Goal: Task Accomplishment & Management: Manage account settings

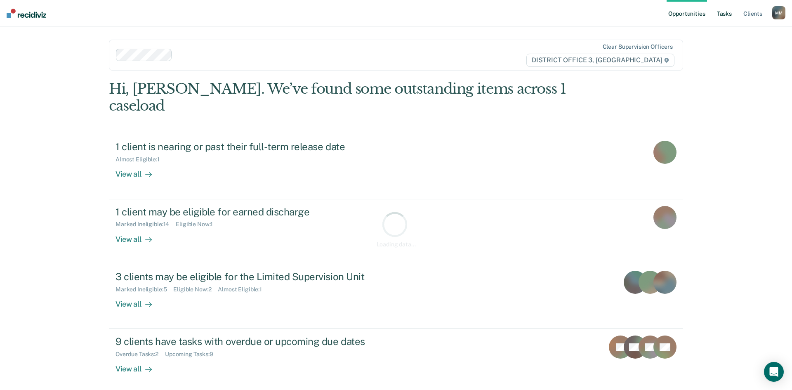
click at [723, 17] on link "Tasks" at bounding box center [724, 13] width 18 height 26
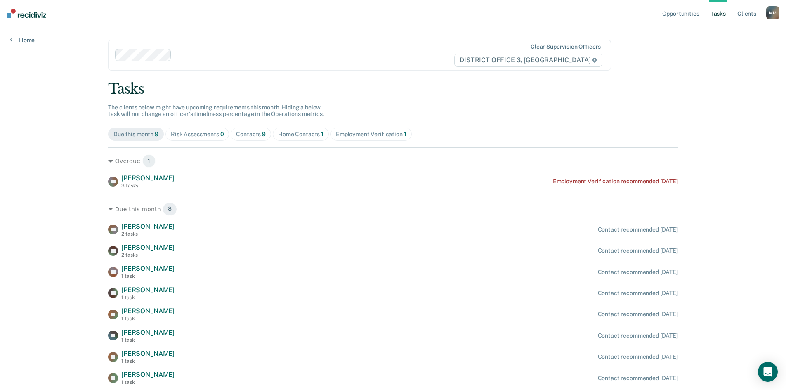
click at [243, 132] on div "Contacts 9" at bounding box center [251, 134] width 30 height 7
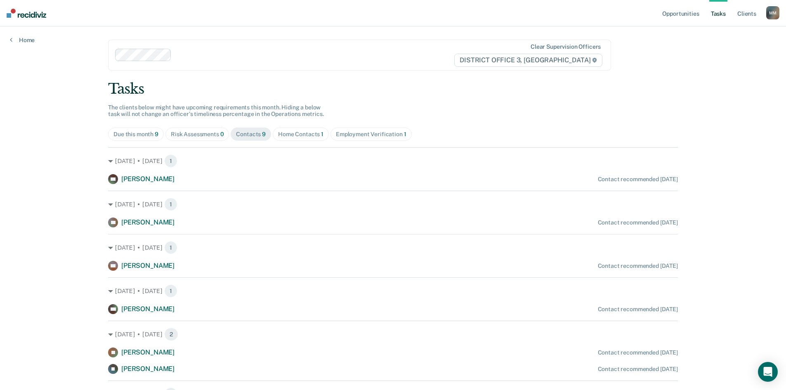
click at [305, 134] on div "Home Contacts 1" at bounding box center [300, 134] width 45 height 7
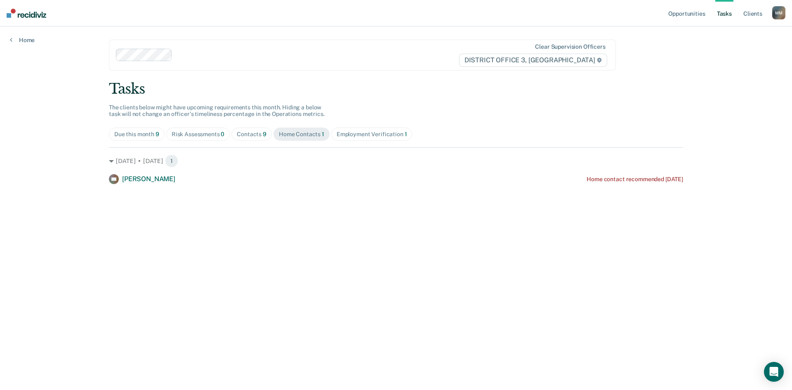
click at [378, 134] on div "Employment Verification 1" at bounding box center [372, 134] width 71 height 7
click at [280, 133] on div "Home Contacts 1" at bounding box center [301, 134] width 45 height 7
click at [337, 133] on div "Employment Verification 1" at bounding box center [372, 134] width 71 height 7
click at [310, 135] on div "Home Contacts 1" at bounding box center [301, 134] width 45 height 7
click at [367, 131] on div "Employment Verification 1" at bounding box center [372, 134] width 71 height 7
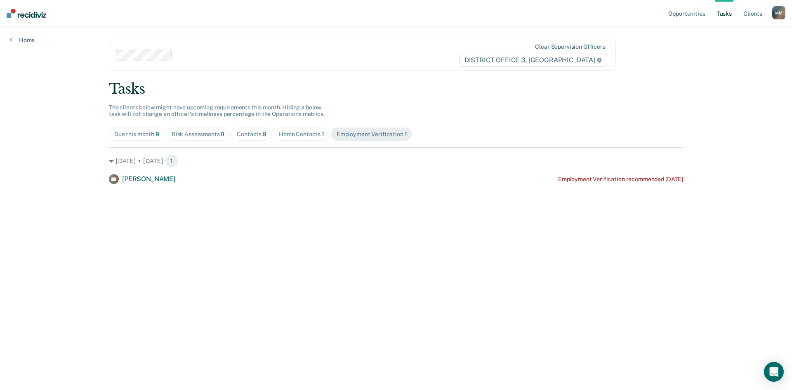
click at [235, 129] on span "Contacts 9" at bounding box center [251, 133] width 40 height 13
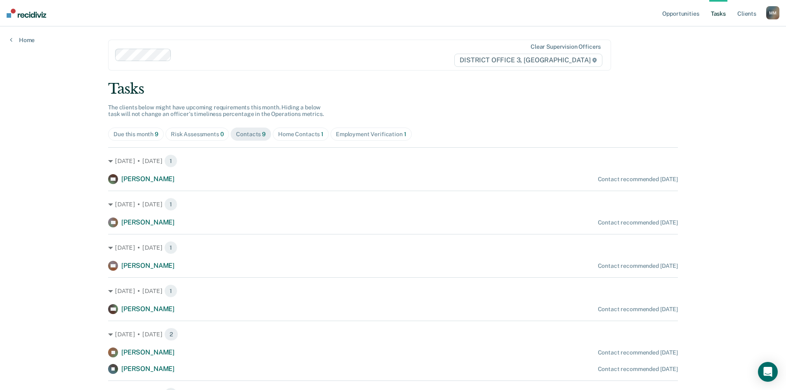
click at [299, 132] on div "Home Contacts 1" at bounding box center [300, 134] width 45 height 7
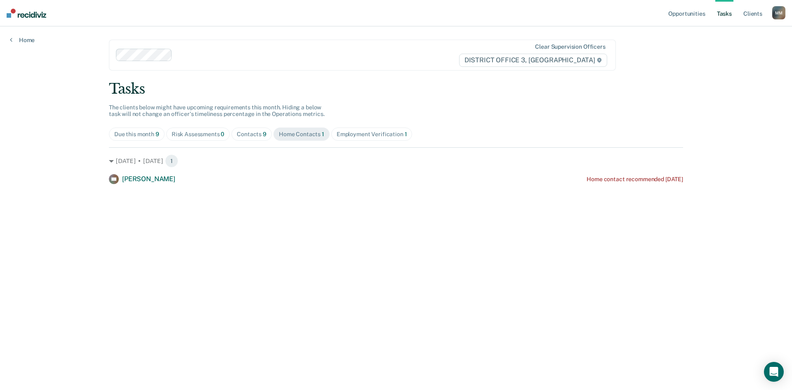
click at [374, 129] on span "Employment Verification 1" at bounding box center [371, 133] width 81 height 13
click at [264, 132] on span "9" at bounding box center [265, 134] width 4 height 7
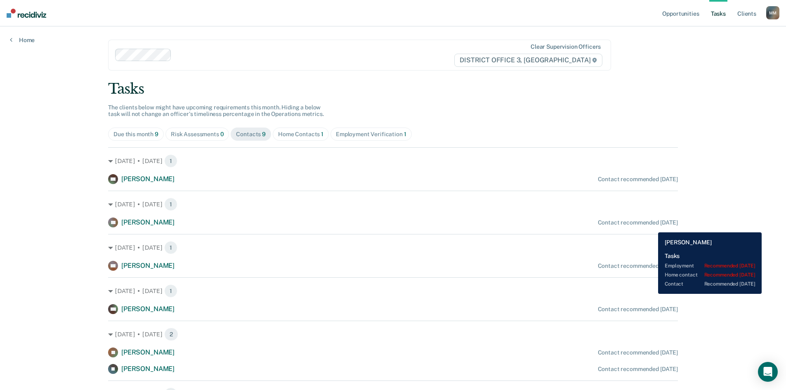
click at [652, 226] on div "CS [PERSON_NAME] Contact recommended [DATE]" at bounding box center [393, 222] width 570 height 10
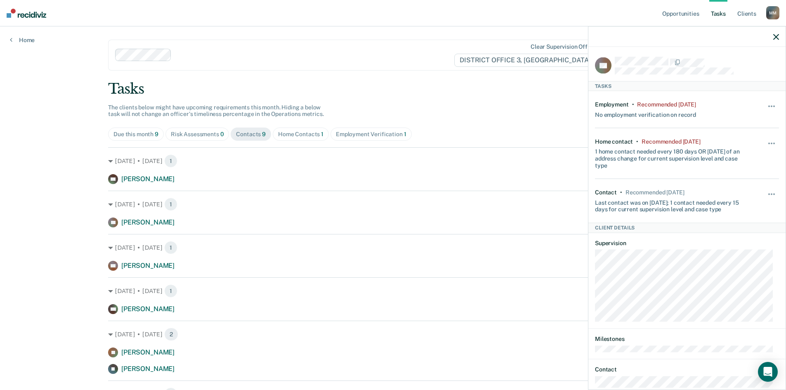
click at [773, 37] on icon "button" at bounding box center [776, 37] width 6 height 6
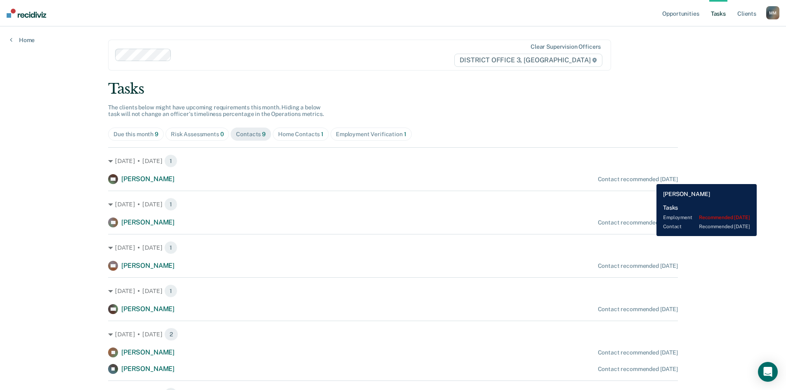
click at [650, 178] on div "Contact recommended [DATE]" at bounding box center [638, 179] width 80 height 7
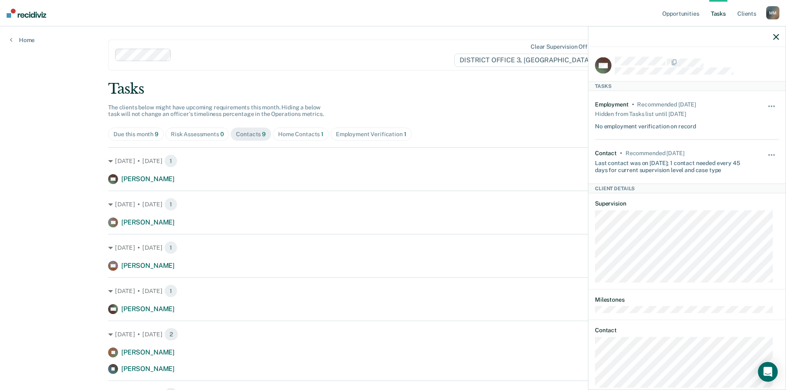
click at [773, 36] on icon "button" at bounding box center [776, 37] width 6 height 6
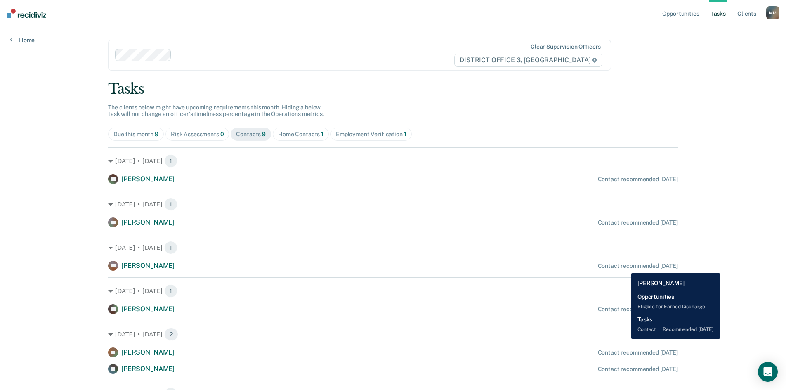
click at [624, 267] on div "Contact recommended [DATE]" at bounding box center [638, 265] width 80 height 7
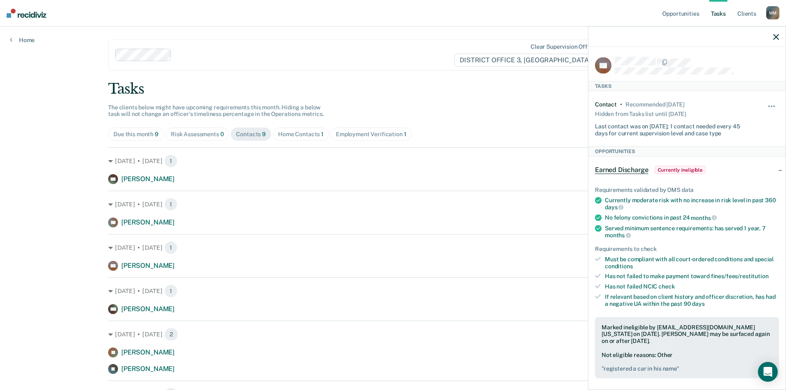
click at [768, 102] on div "Hide from tasks list for... 7 days 30 days 90 days" at bounding box center [772, 118] width 14 height 35
click at [765, 104] on button "button" at bounding box center [772, 110] width 14 height 13
click at [737, 140] on button "7 days" at bounding box center [748, 145] width 59 height 13
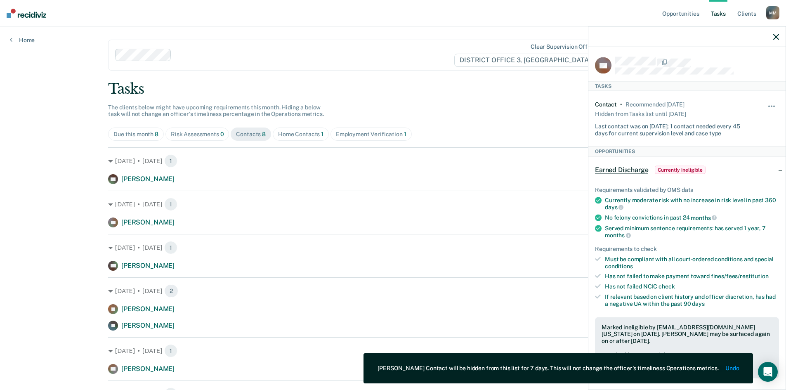
click at [774, 35] on icon "button" at bounding box center [776, 37] width 6 height 6
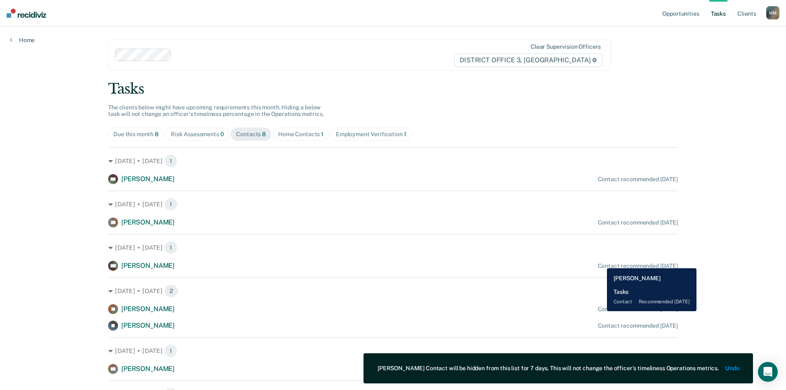
click at [600, 262] on div "Contact recommended [DATE]" at bounding box center [638, 265] width 80 height 7
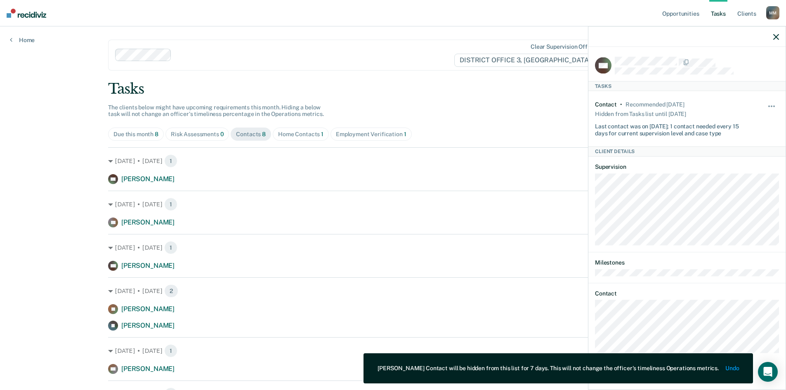
click at [771, 102] on div "Hide from tasks list for... 7 days 30 days 90 days" at bounding box center [772, 118] width 14 height 35
click at [775, 102] on div "Hide from tasks list for... 7 days 30 days 90 days" at bounding box center [772, 118] width 14 height 35
click at [769, 104] on button "button" at bounding box center [772, 110] width 14 height 13
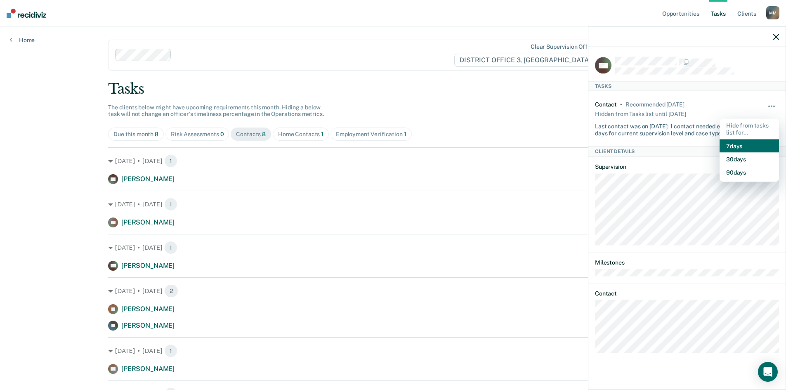
click at [750, 148] on button "7 days" at bounding box center [748, 145] width 59 height 13
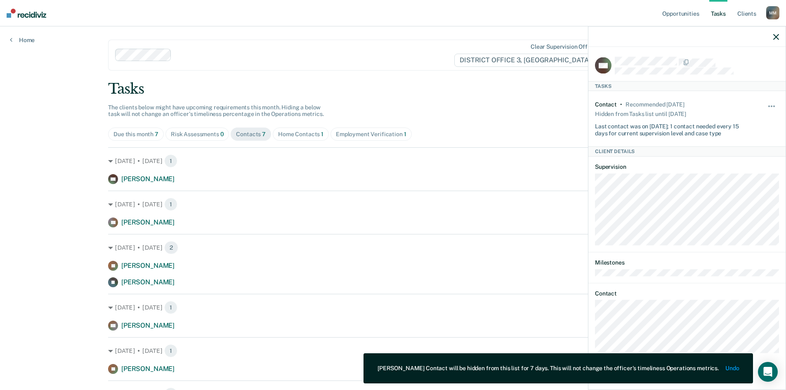
click at [777, 34] on icon "button" at bounding box center [776, 37] width 6 height 6
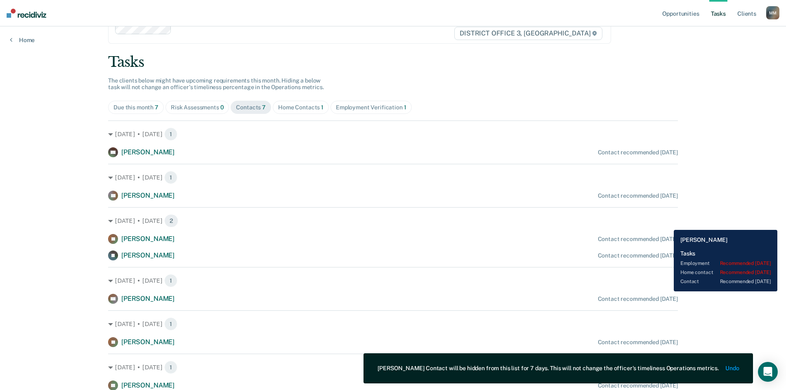
scroll to position [60, 0]
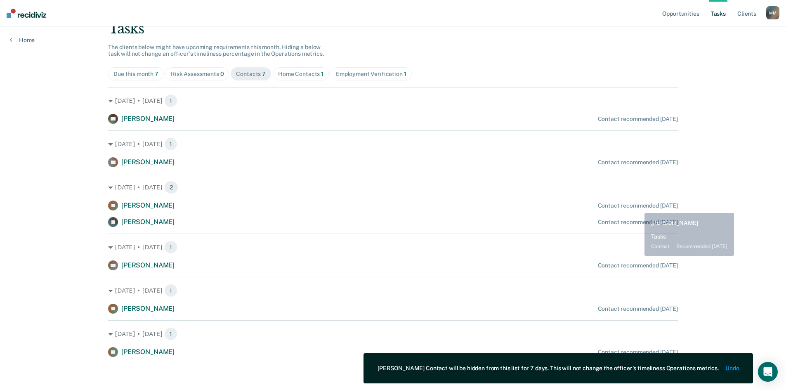
click at [638, 207] on div "Contact recommended [DATE]" at bounding box center [638, 205] width 80 height 7
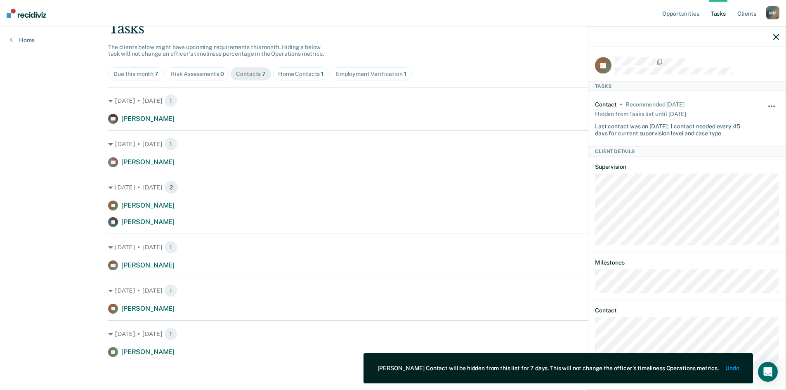
click at [772, 104] on button "button" at bounding box center [772, 110] width 14 height 13
click at [724, 142] on button "7 days" at bounding box center [748, 145] width 59 height 13
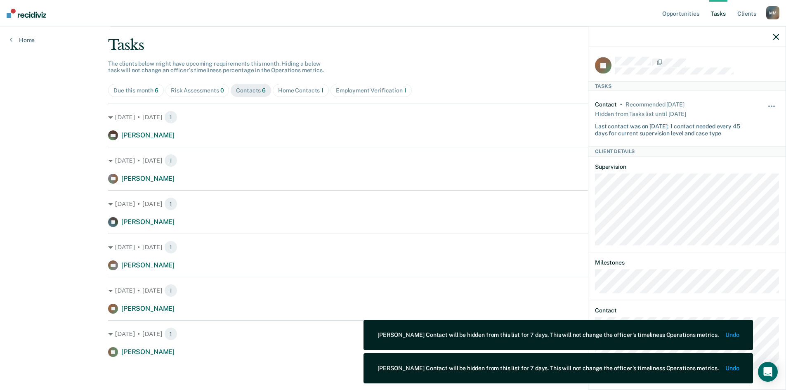
click at [774, 37] on icon "button" at bounding box center [776, 37] width 6 height 6
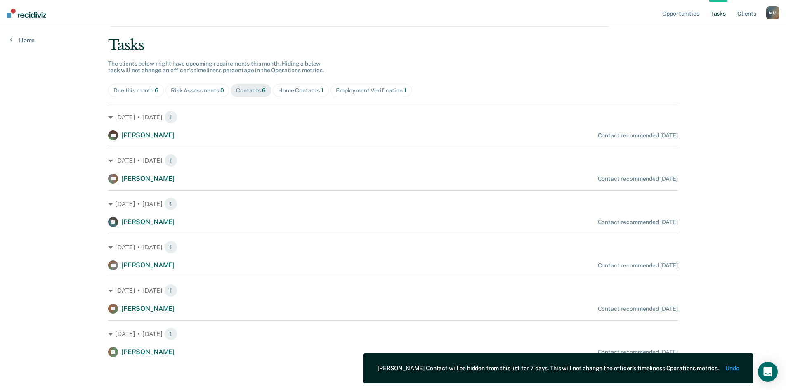
click at [652, 217] on div "[PERSON_NAME] Contact recommended [DATE]" at bounding box center [393, 222] width 570 height 10
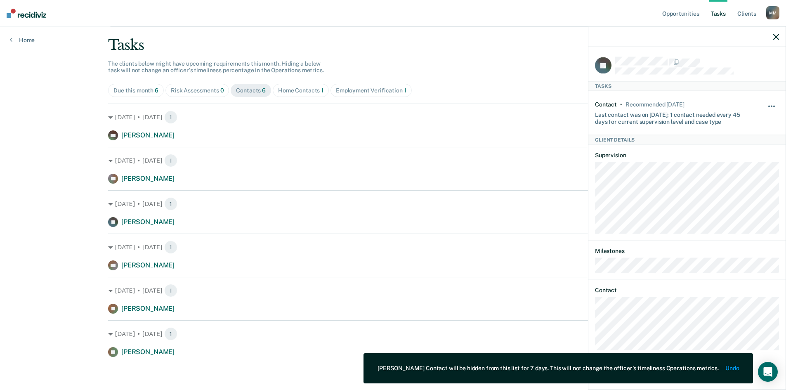
click at [767, 104] on button "button" at bounding box center [772, 110] width 14 height 13
click at [726, 144] on button "7 days" at bounding box center [748, 145] width 59 height 13
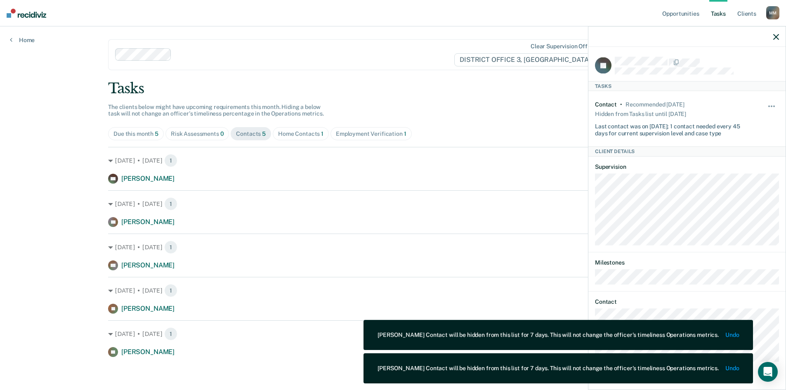
click at [777, 37] on icon "button" at bounding box center [776, 37] width 6 height 6
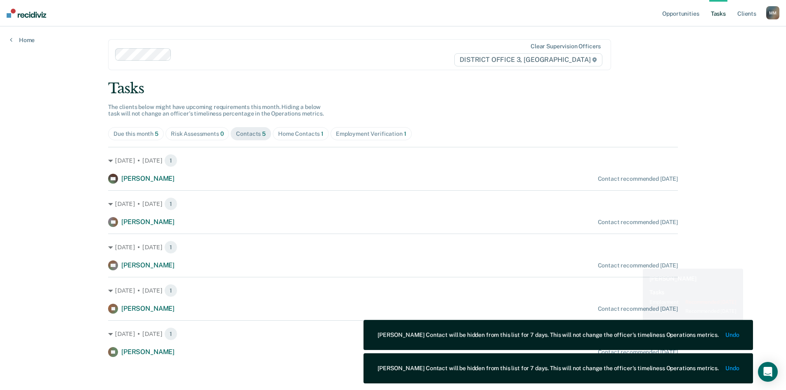
click at [636, 264] on div "Contact recommended [DATE]" at bounding box center [638, 265] width 80 height 7
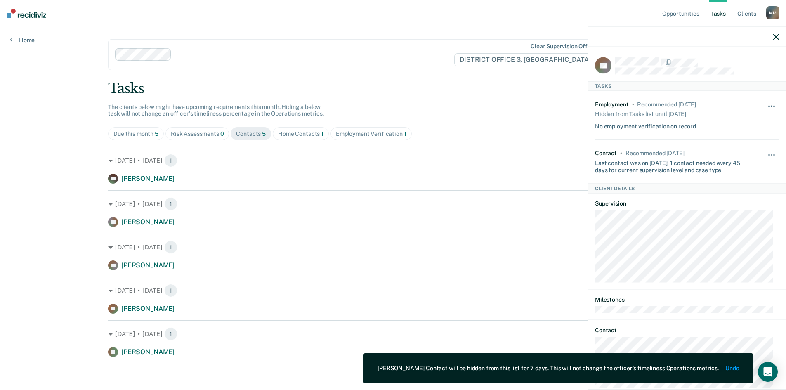
click at [768, 106] on span "button" at bounding box center [769, 107] width 2 height 2
click at [765, 152] on button "button" at bounding box center [772, 158] width 14 height 13
click at [729, 190] on button "7 days" at bounding box center [748, 194] width 59 height 13
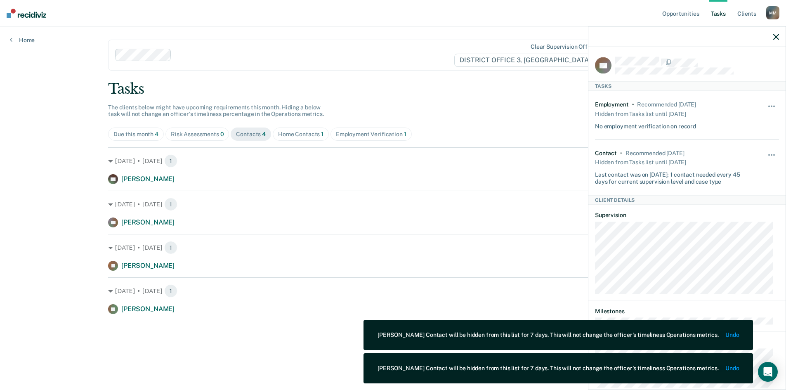
scroll to position [0, 0]
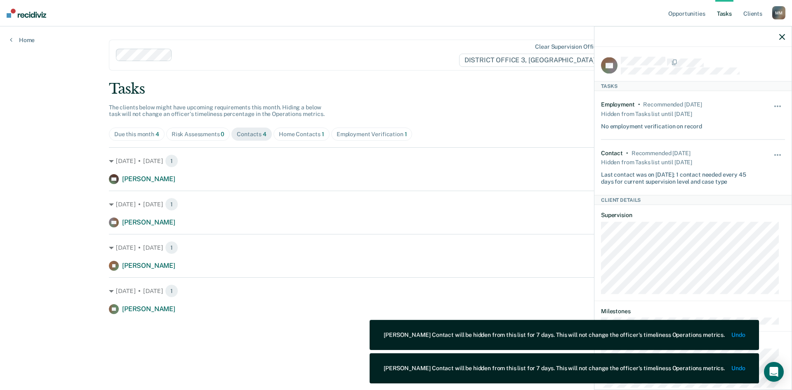
click at [778, 36] on div at bounding box center [692, 36] width 197 height 21
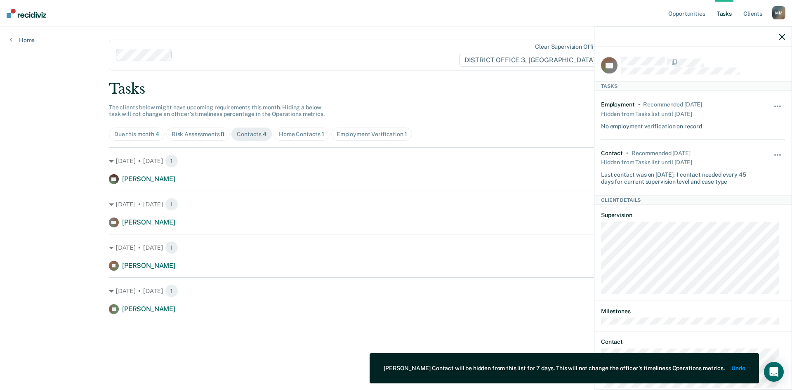
click at [782, 35] on icon "button" at bounding box center [782, 37] width 6 height 6
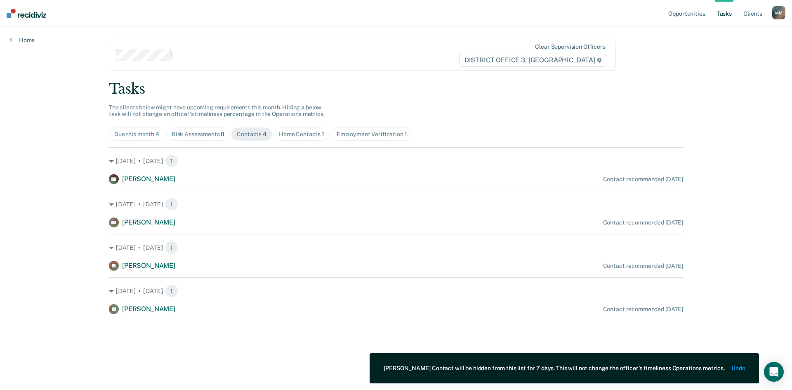
click at [636, 267] on div "Contact recommended [DATE]" at bounding box center [643, 265] width 80 height 7
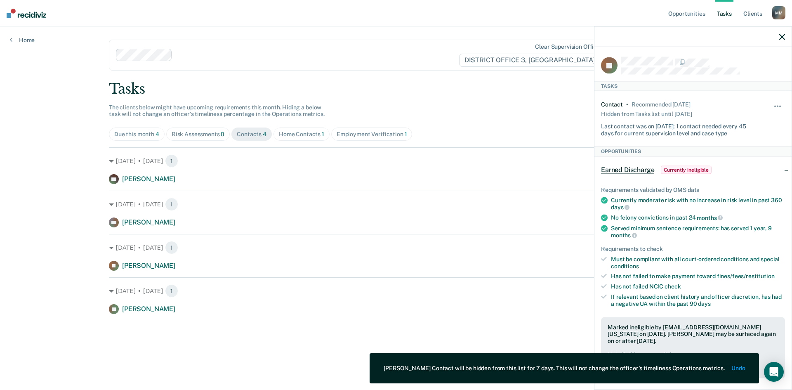
click at [771, 102] on div "Hide from tasks list for... 7 days 30 days 90 days" at bounding box center [778, 118] width 14 height 35
click at [771, 105] on button "button" at bounding box center [778, 110] width 14 height 13
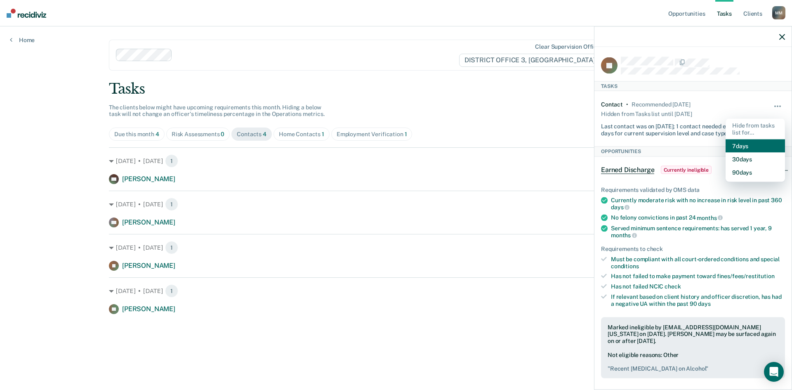
click at [735, 146] on button "7 days" at bounding box center [754, 145] width 59 height 13
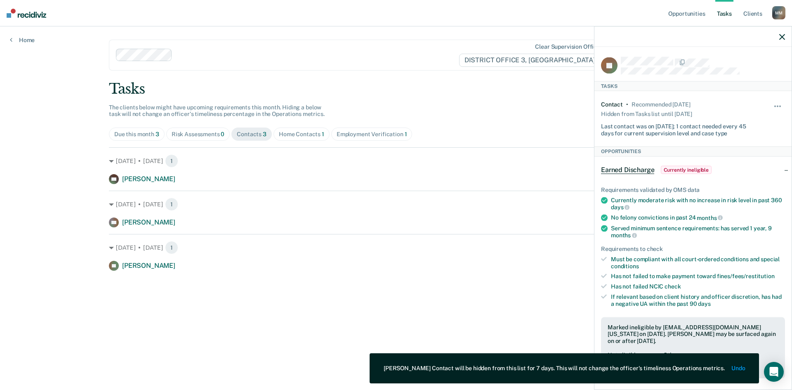
click at [785, 36] on div at bounding box center [692, 36] width 197 height 21
click at [781, 38] on icon "button" at bounding box center [782, 37] width 6 height 6
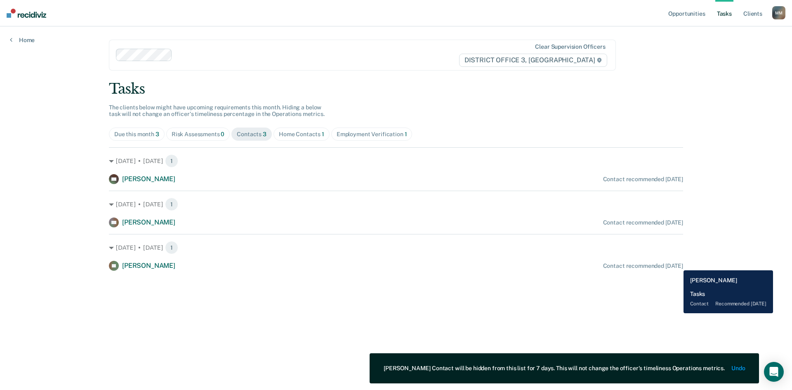
click at [677, 264] on div "Contact recommended [DATE]" at bounding box center [643, 265] width 80 height 7
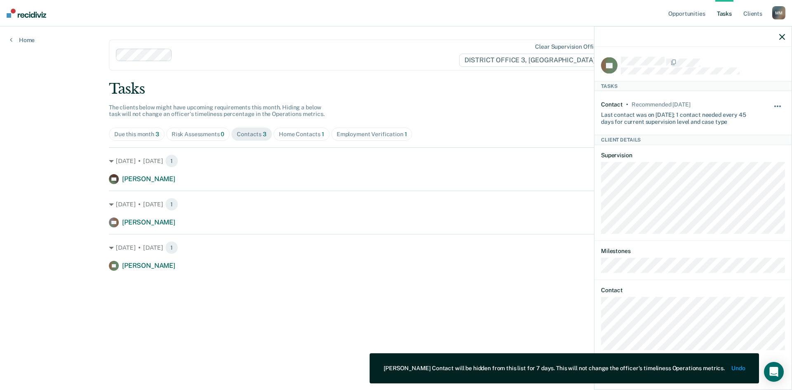
click at [774, 104] on button "button" at bounding box center [778, 110] width 14 height 13
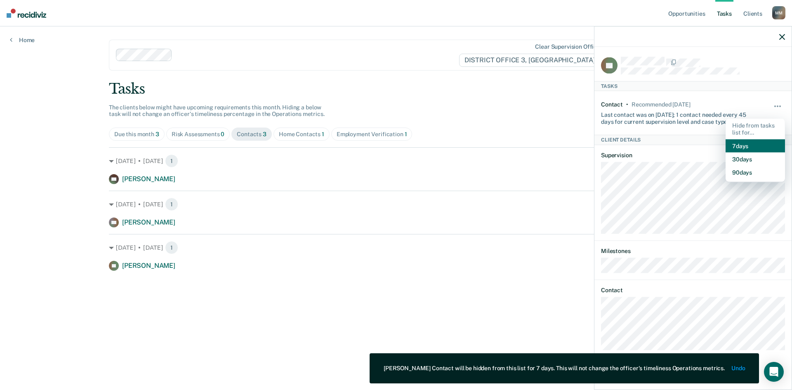
click at [735, 141] on button "7 days" at bounding box center [754, 145] width 59 height 13
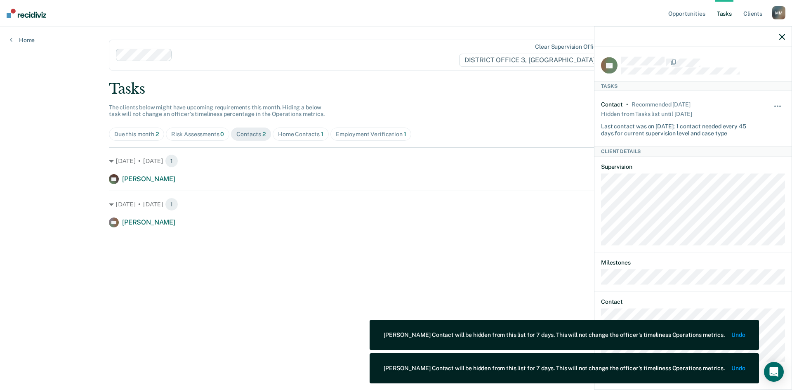
click at [781, 38] on icon "button" at bounding box center [782, 37] width 6 height 6
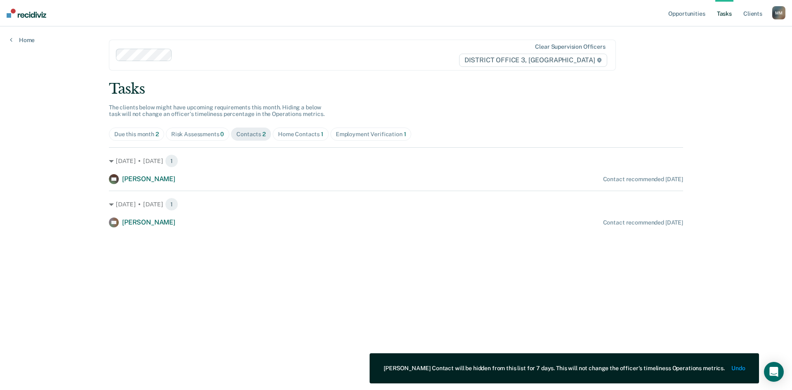
click at [318, 132] on div "Home Contacts 1" at bounding box center [300, 134] width 45 height 7
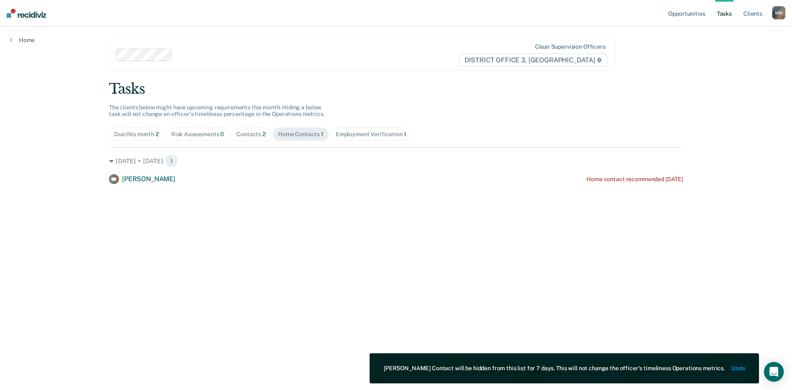
click at [343, 131] on div "Employment Verification 1" at bounding box center [371, 134] width 71 height 7
click at [286, 133] on div "Home Contacts 1" at bounding box center [300, 134] width 45 height 7
click at [271, 133] on div "Due this month 2 Risk Assessments 0 Contacts 2 Home Contacts 1 Employment Verif…" at bounding box center [396, 133] width 574 height 13
click at [257, 136] on div "Contacts 2" at bounding box center [250, 134] width 29 height 7
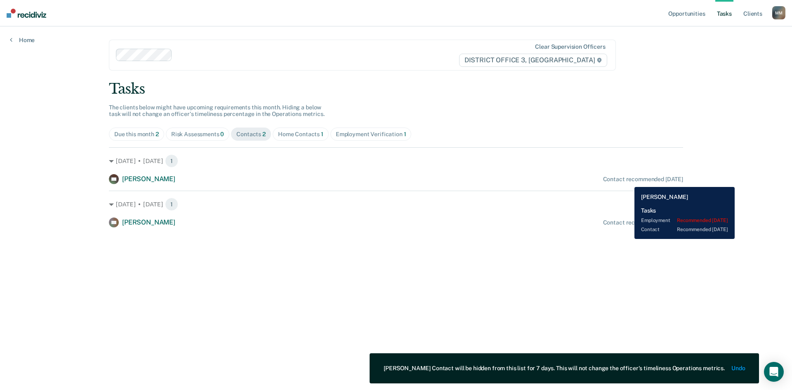
click at [628, 181] on div "Contact recommended [DATE]" at bounding box center [643, 179] width 80 height 7
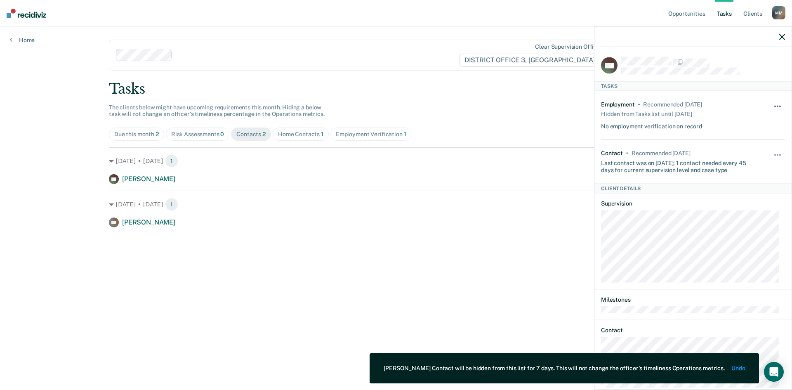
click at [777, 106] on span "button" at bounding box center [778, 107] width 2 height 2
click at [779, 154] on span "button" at bounding box center [780, 155] width 2 height 2
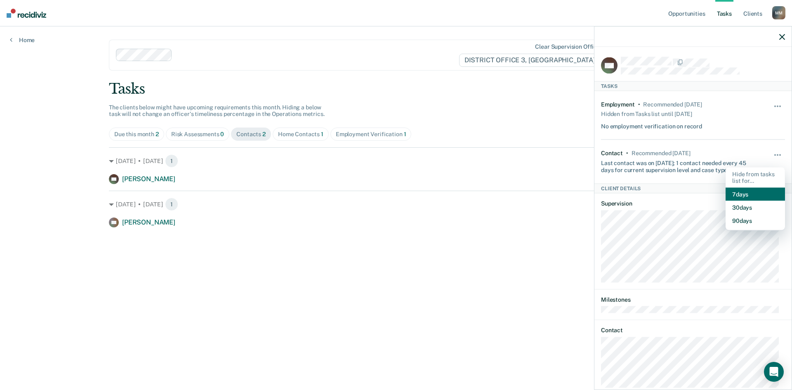
click at [727, 188] on button "7 days" at bounding box center [754, 194] width 59 height 13
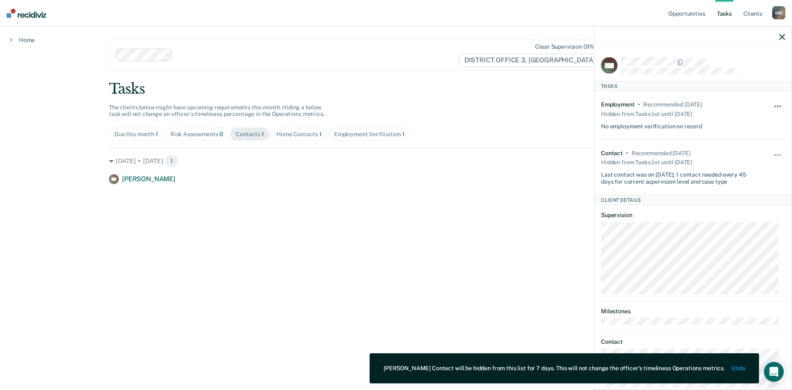
click at [774, 106] on span "button" at bounding box center [775, 107] width 2 height 2
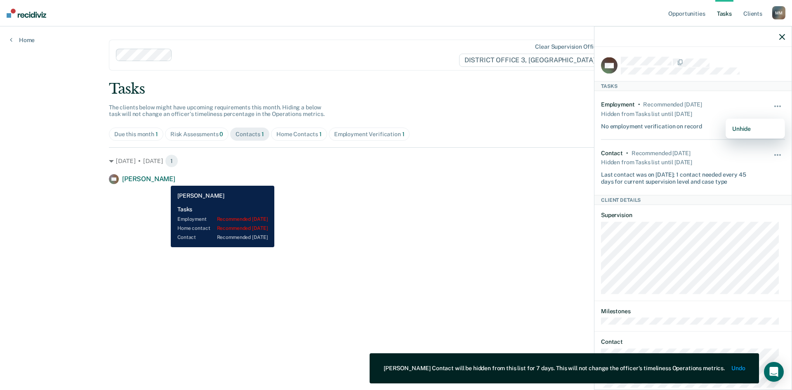
click at [165, 179] on span "[PERSON_NAME]" at bounding box center [148, 179] width 53 height 8
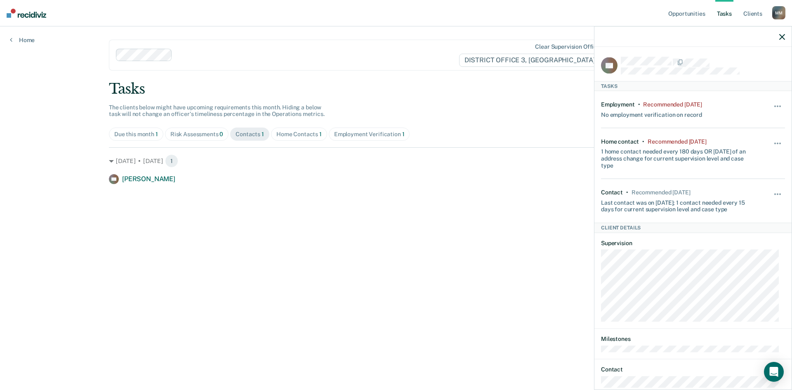
click at [782, 32] on div at bounding box center [692, 36] width 197 height 21
click at [783, 35] on icon "button" at bounding box center [782, 37] width 6 height 6
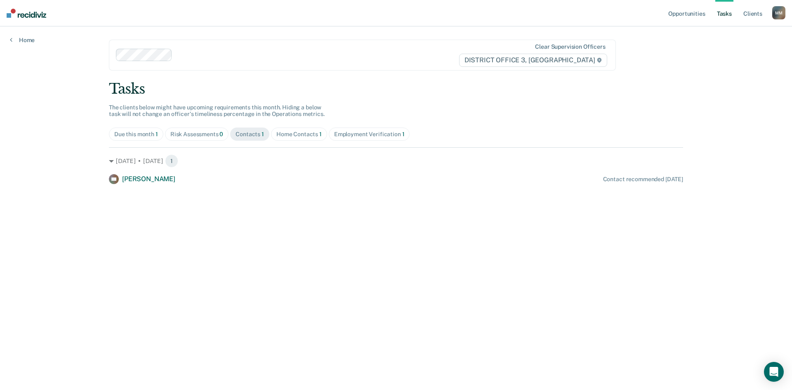
click at [355, 137] on div "Employment Verification 1" at bounding box center [369, 134] width 71 height 7
click at [273, 133] on span "Home Contacts 1" at bounding box center [299, 133] width 56 height 13
click at [252, 128] on span "Contacts 1" at bounding box center [249, 133] width 39 height 13
click at [727, 16] on link "Tasks" at bounding box center [724, 13] width 18 height 26
click at [677, 16] on link "Opportunities" at bounding box center [686, 13] width 40 height 26
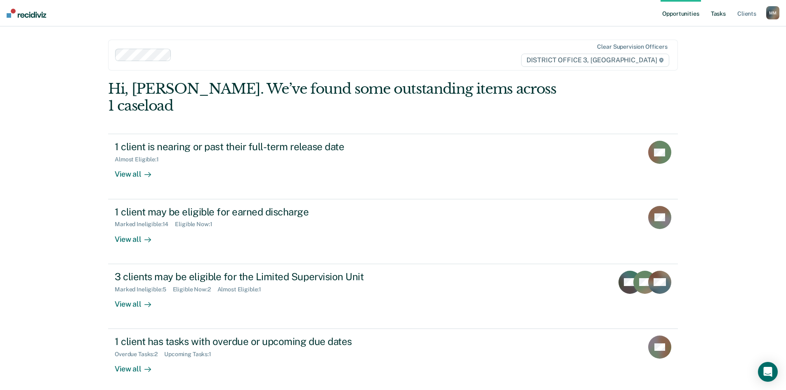
click at [717, 12] on link "Tasks" at bounding box center [718, 13] width 18 height 26
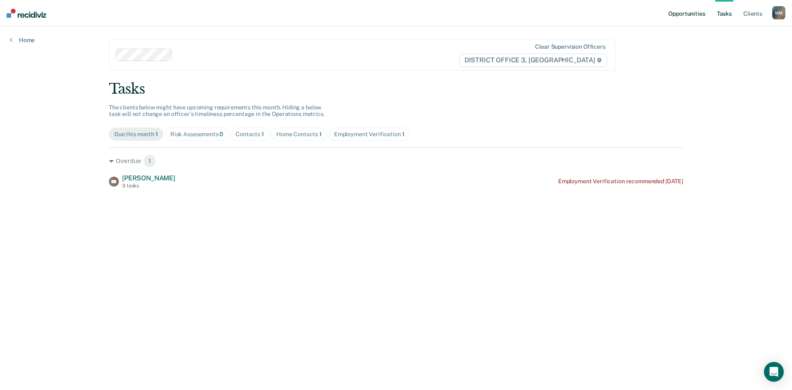
click at [669, 14] on link "Opportunities" at bounding box center [686, 13] width 40 height 26
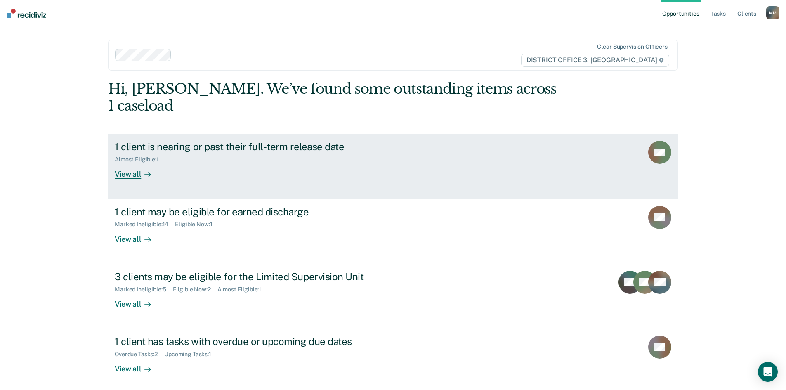
click at [200, 153] on div "Almost Eligible : 1" at bounding box center [260, 158] width 290 height 10
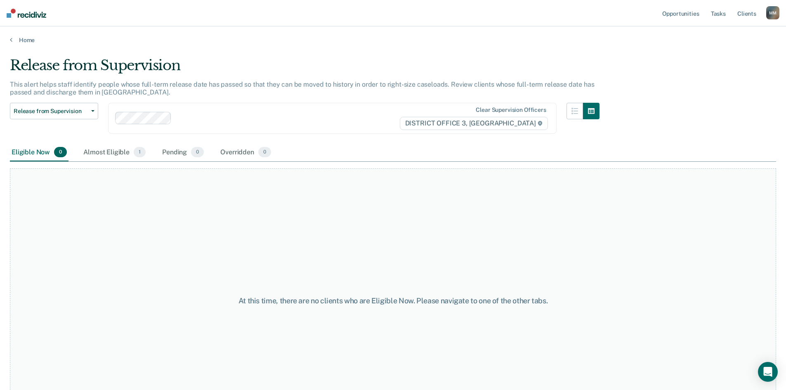
click at [34, 154] on div "Eligible Now 0" at bounding box center [39, 153] width 59 height 18
click at [111, 155] on div "Almost Eligible 1" at bounding box center [115, 153] width 66 height 18
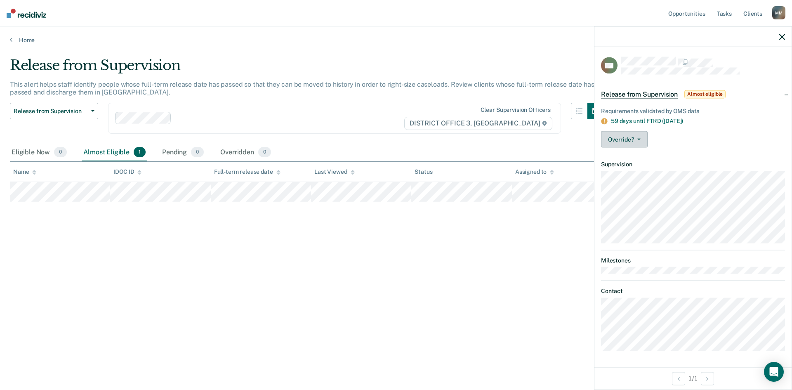
click at [645, 137] on button "Override?" at bounding box center [624, 139] width 47 height 16
click at [706, 123] on div "59 days until FTRD ([DATE])" at bounding box center [698, 121] width 174 height 7
click at [60, 112] on span "Release from Supervision" at bounding box center [51, 111] width 74 height 7
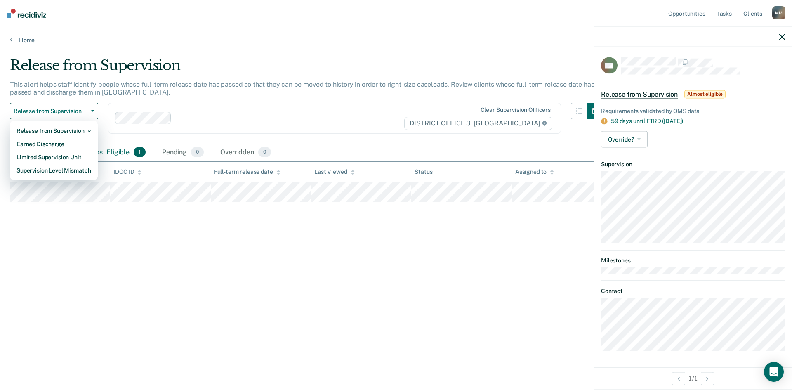
click at [50, 233] on div "Release from Supervision This alert helps staff identify people whose full-term…" at bounding box center [396, 192] width 772 height 271
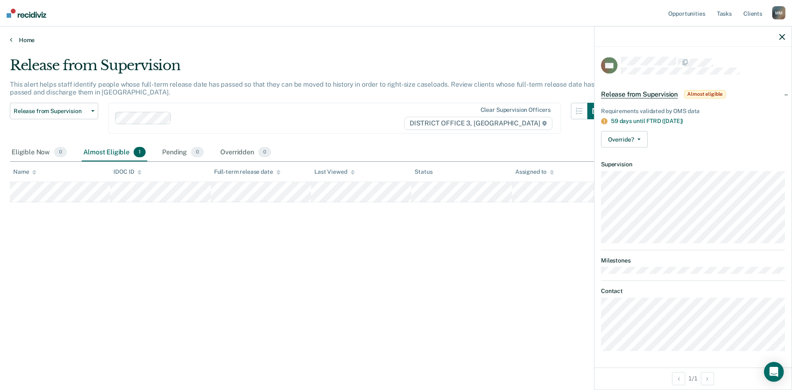
click at [12, 40] on icon at bounding box center [11, 39] width 2 height 7
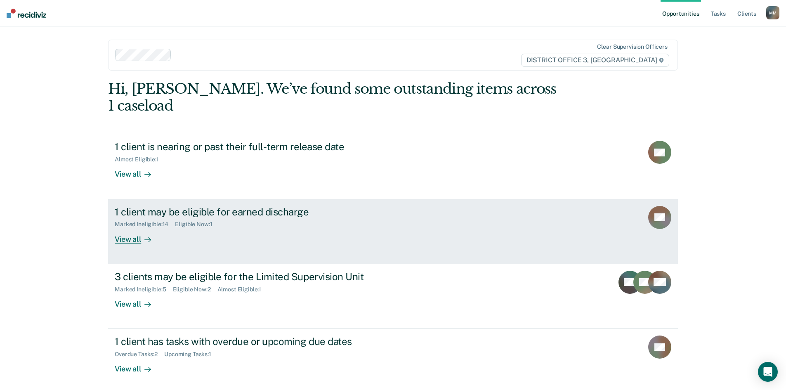
click at [161, 206] on div "1 client may be eligible for earned discharge" at bounding box center [260, 212] width 290 height 12
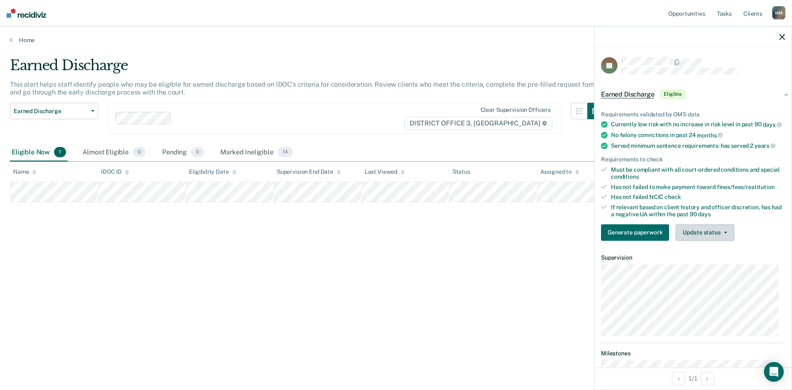
click at [705, 235] on button "Update status" at bounding box center [705, 232] width 58 height 16
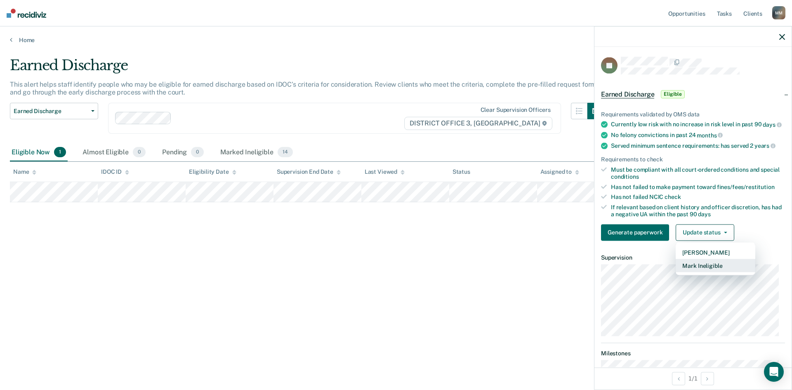
click at [707, 272] on button "Mark Ineligible" at bounding box center [716, 265] width 80 height 13
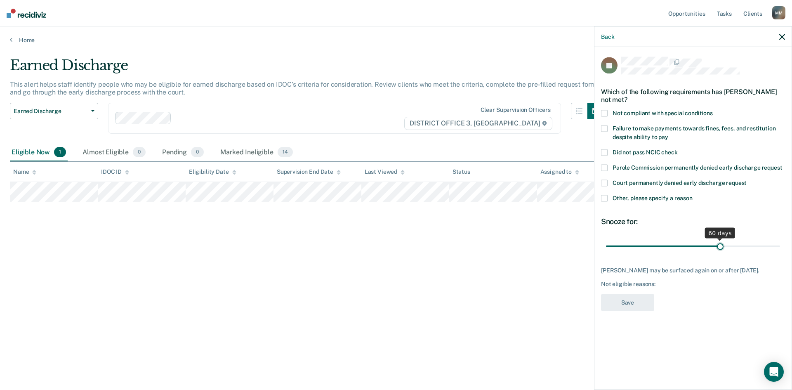
drag, startPoint x: 665, startPoint y: 245, endPoint x: 720, endPoint y: 237, distance: 55.9
type input "60"
click at [720, 239] on input "range" at bounding box center [693, 246] width 174 height 14
click at [603, 197] on span at bounding box center [604, 198] width 7 height 7
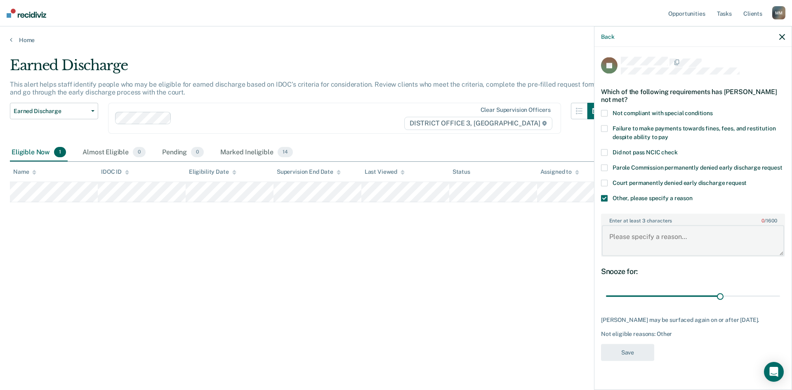
click at [638, 234] on textarea "Enter at least 3 characters 0 / 1600" at bounding box center [693, 240] width 182 height 31
type textarea "W"
click at [603, 125] on span at bounding box center [604, 128] width 7 height 7
click at [607, 111] on span at bounding box center [604, 113] width 7 height 7
click at [641, 237] on textarea "Enter at least 3 characters 0 / 1600" at bounding box center [693, 240] width 182 height 31
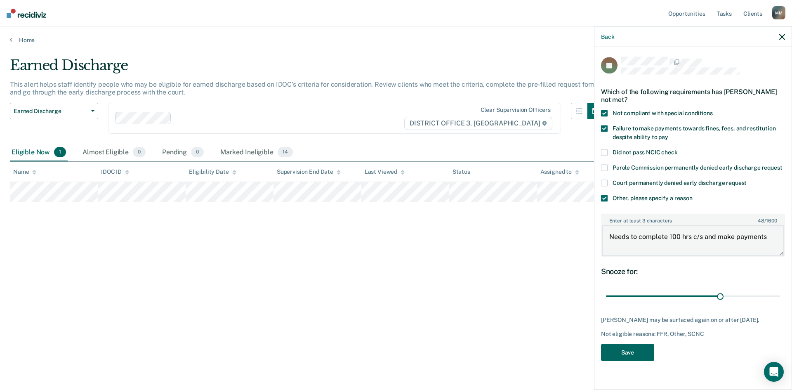
type textarea "Needs to complete 100 hrs c/s and make payments"
click at [627, 346] on button "Save" at bounding box center [627, 352] width 53 height 17
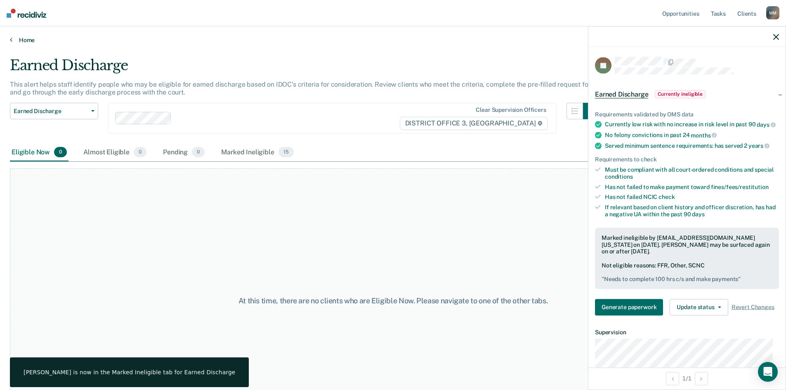
click at [17, 39] on link "Home" at bounding box center [393, 39] width 766 height 7
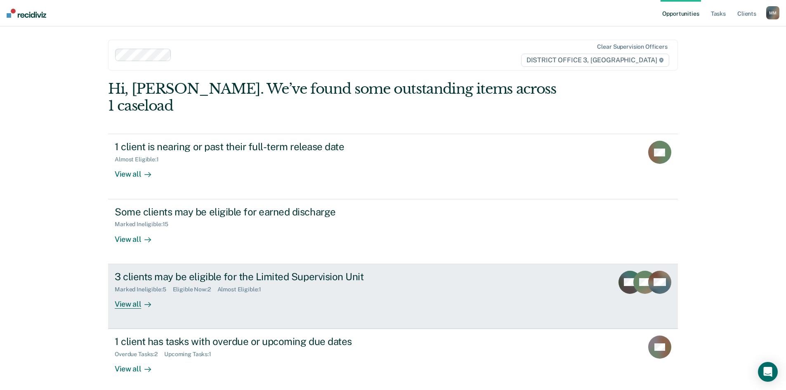
click at [205, 294] on link "3 clients may be eligible for the Limited Supervision Unit Marked Ineligible : …" at bounding box center [393, 296] width 570 height 65
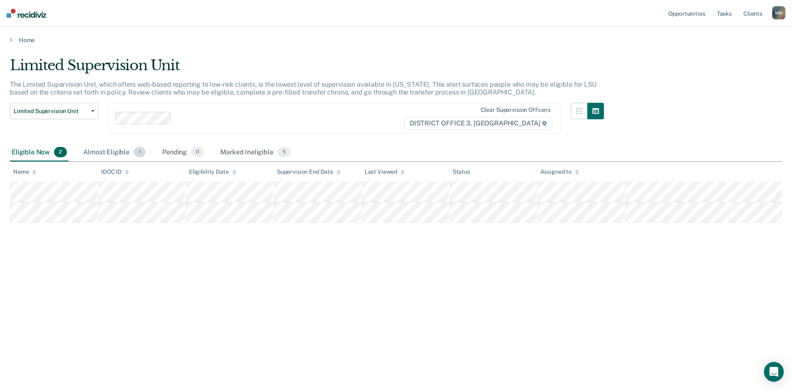
click at [119, 152] on div "Almost Eligible 1" at bounding box center [115, 153] width 66 height 18
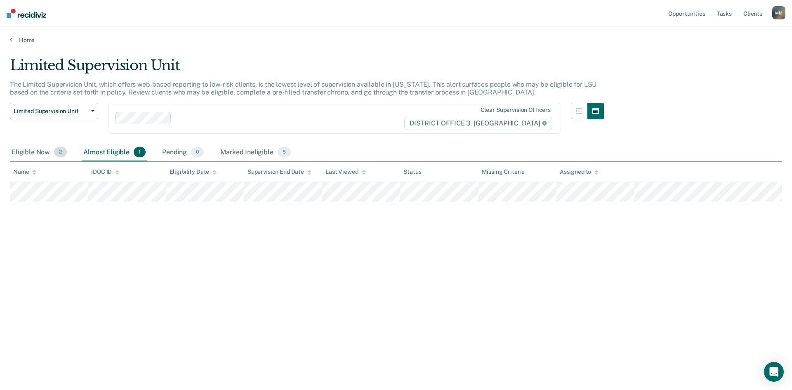
click at [38, 148] on div "Eligible Now 2" at bounding box center [39, 153] width 59 height 18
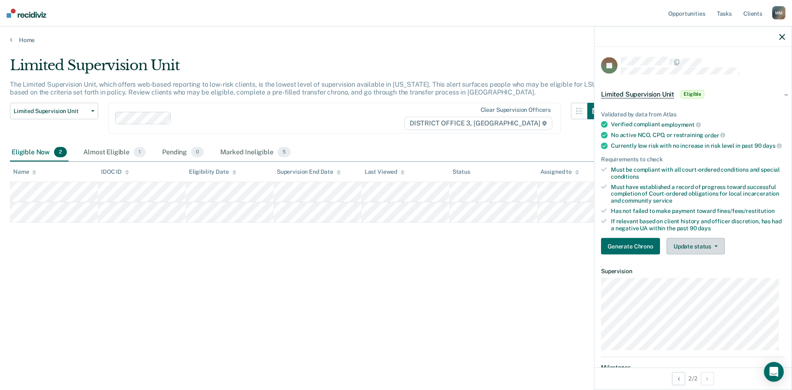
click at [700, 254] on button "Update status" at bounding box center [695, 246] width 58 height 16
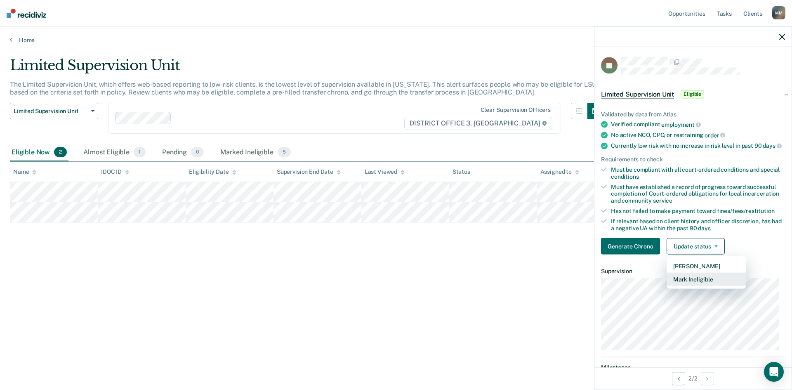
click at [709, 283] on button "Mark Ineligible" at bounding box center [706, 279] width 80 height 13
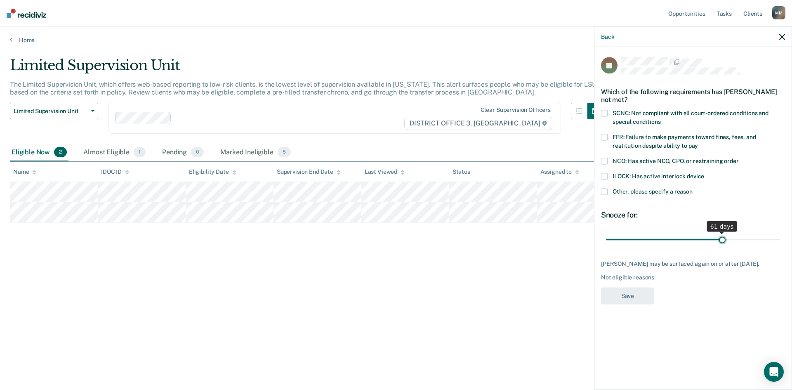
drag, startPoint x: 666, startPoint y: 240, endPoint x: 721, endPoint y: 238, distance: 55.7
click at [721, 238] on input "range" at bounding box center [693, 239] width 174 height 14
type input "60"
click at [720, 240] on input "range" at bounding box center [693, 239] width 174 height 14
click at [606, 191] on span at bounding box center [604, 191] width 7 height 7
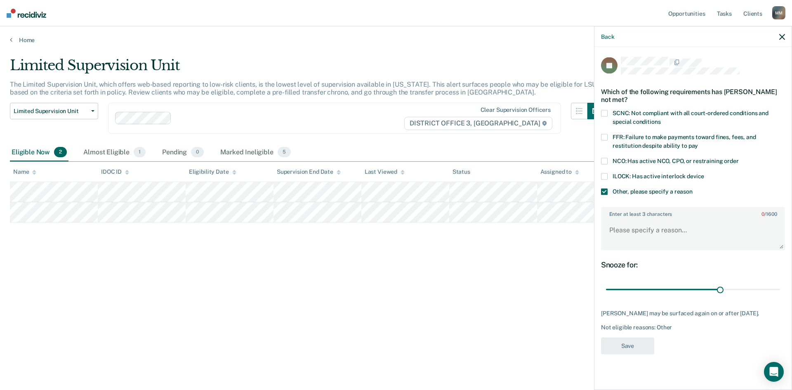
click at [604, 134] on span at bounding box center [604, 137] width 7 height 7
click at [605, 116] on label "SCNC: Not compliant with all court-ordered conditions and special conditions" at bounding box center [693, 118] width 184 height 17
click at [646, 231] on textarea "Enter at least 3 characters 0 / 1600" at bounding box center [693, 234] width 182 height 31
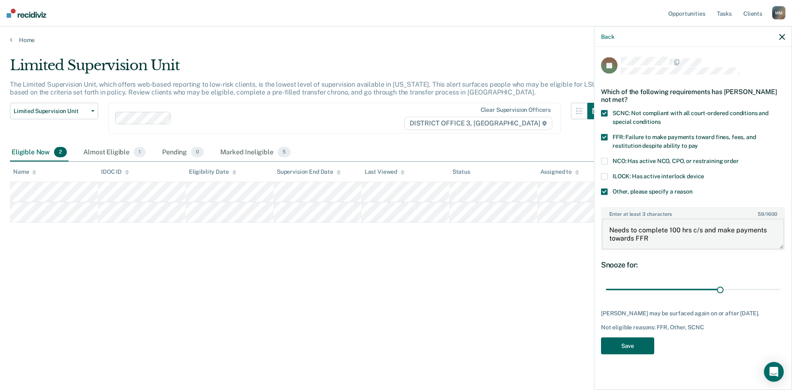
type textarea "Needs to complete 100 hrs c/s and make payments towards FFR"
click at [646, 348] on button "Save" at bounding box center [627, 345] width 53 height 17
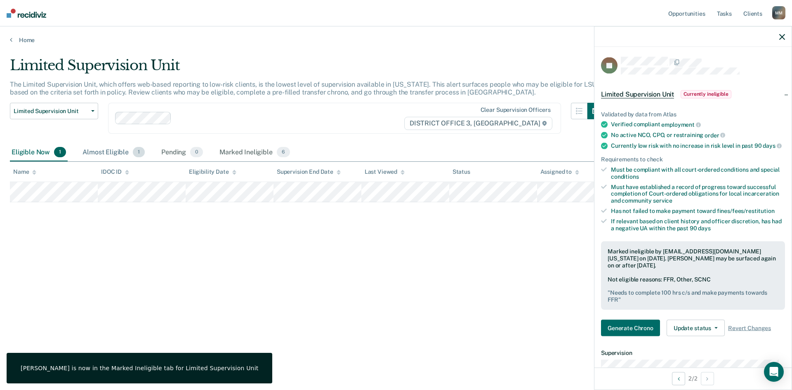
click at [124, 152] on div "Almost Eligible 1" at bounding box center [114, 153] width 66 height 18
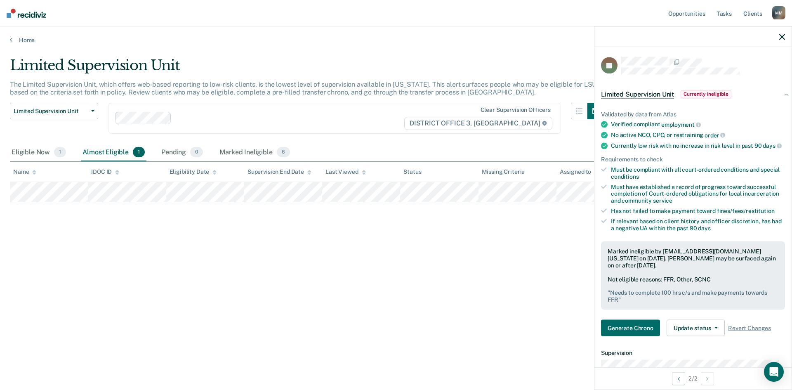
click at [782, 35] on icon "button" at bounding box center [782, 37] width 6 height 6
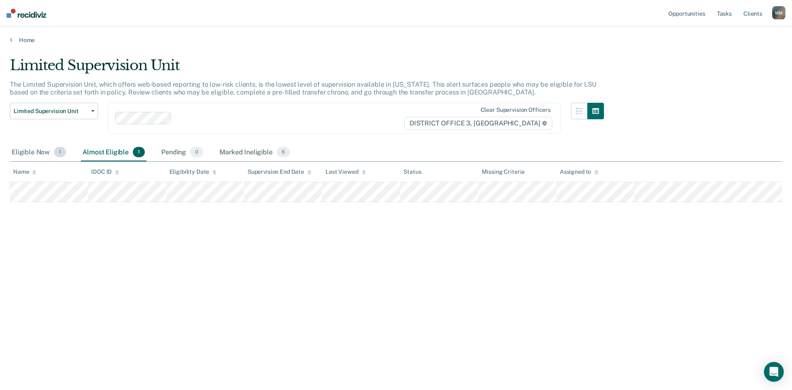
click at [28, 157] on div "Eligible Now 1" at bounding box center [39, 153] width 58 height 18
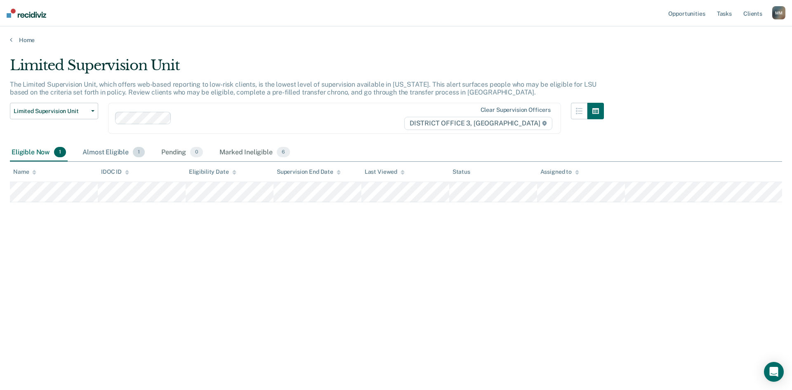
click at [97, 153] on div "Almost Eligible 1" at bounding box center [114, 153] width 66 height 18
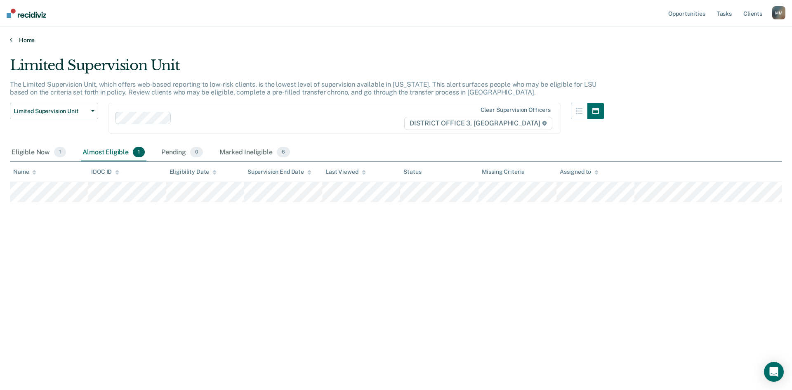
click at [11, 40] on icon at bounding box center [11, 39] width 2 height 7
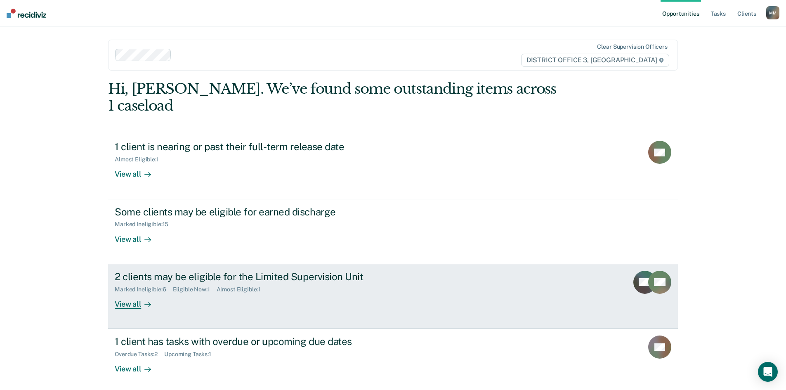
click at [210, 271] on div "2 clients may be eligible for the Limited Supervision Unit" at bounding box center [260, 277] width 290 height 12
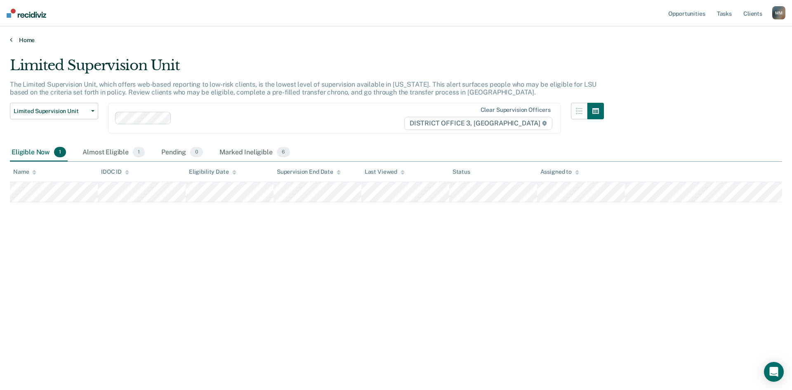
click at [17, 38] on link "Home" at bounding box center [396, 39] width 772 height 7
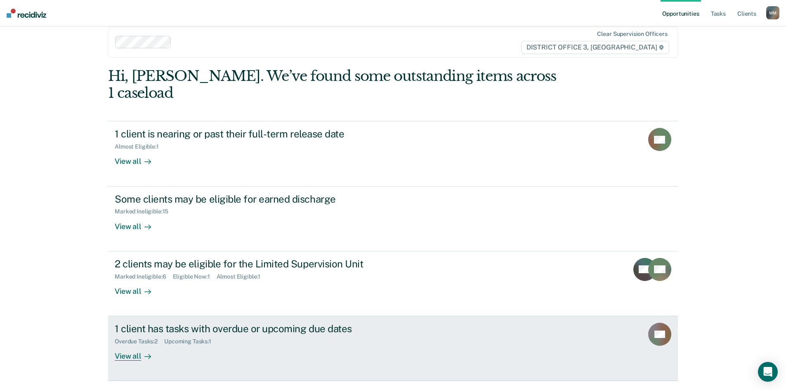
scroll to position [20, 0]
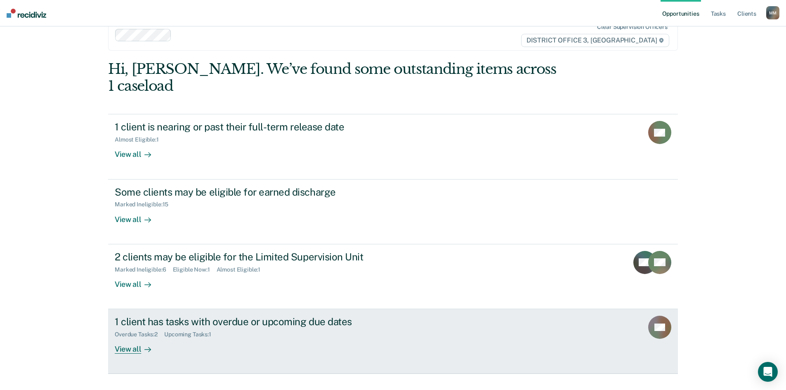
click at [215, 331] on div "Upcoming Tasks : 1" at bounding box center [191, 334] width 54 height 7
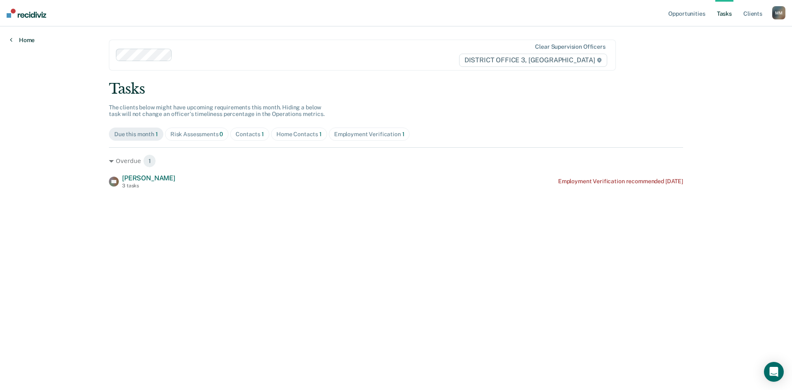
click at [29, 39] on link "Home" at bounding box center [22, 39] width 25 height 7
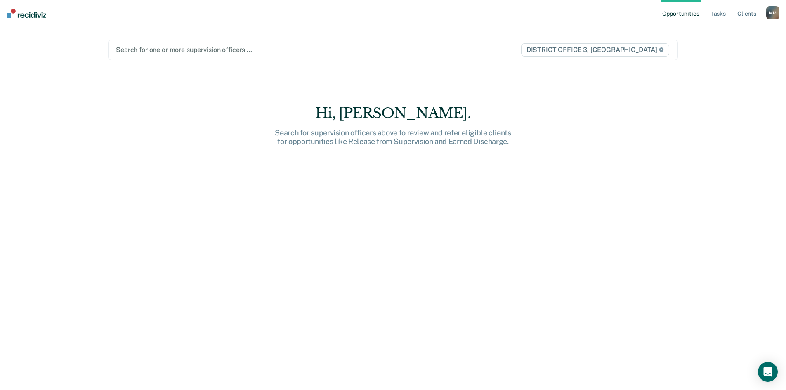
click at [171, 52] on div at bounding box center [309, 49] width 387 height 9
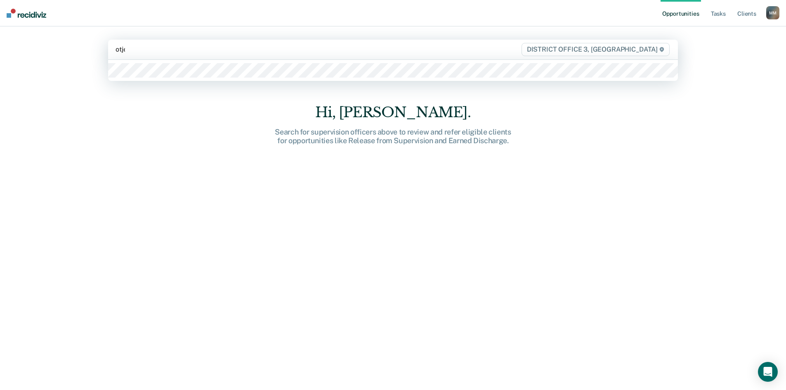
type input "[PERSON_NAME]"
click at [191, 80] on div at bounding box center [393, 70] width 570 height 21
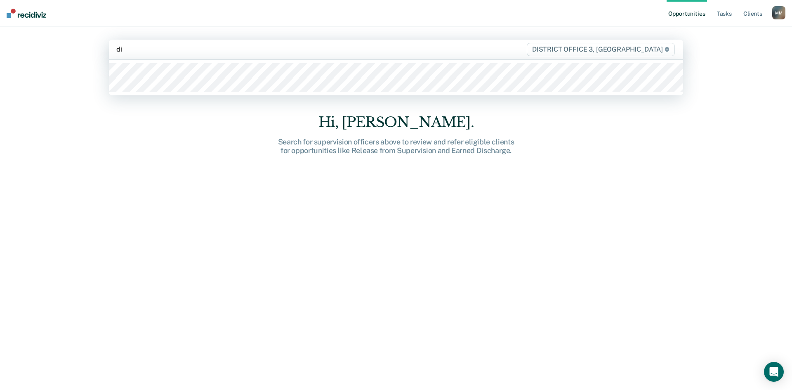
type input "dil"
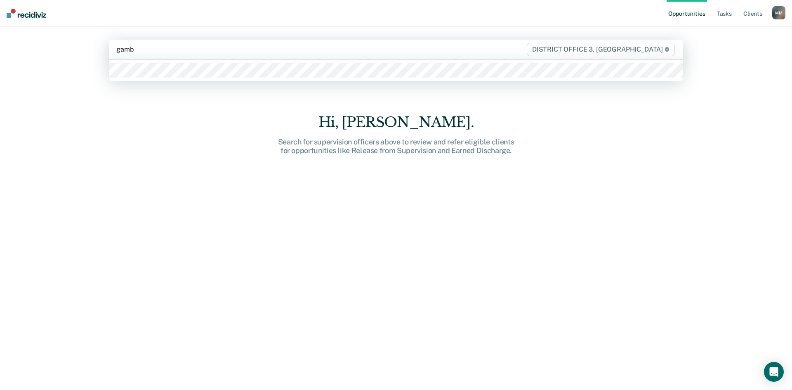
type input "gambl"
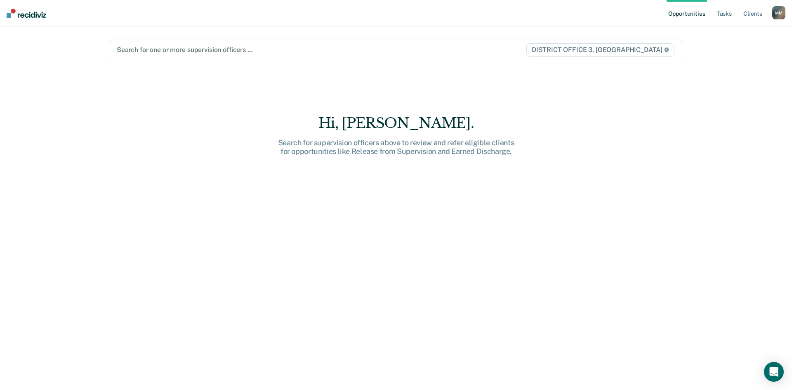
click at [153, 51] on div at bounding box center [312, 49] width 391 height 9
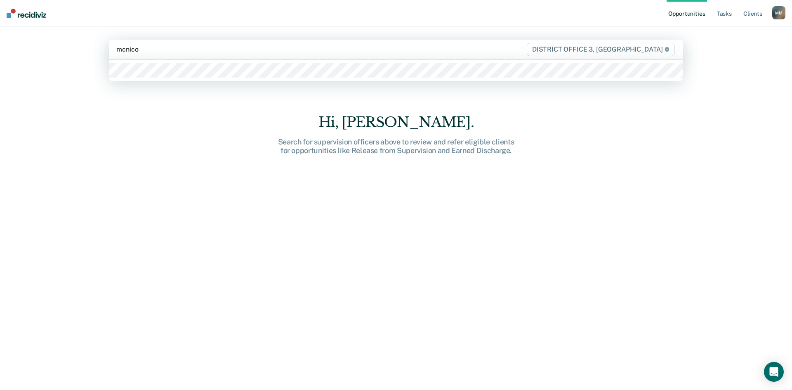
type input "[PERSON_NAME]"
